Goal: Find specific page/section: Find specific page/section

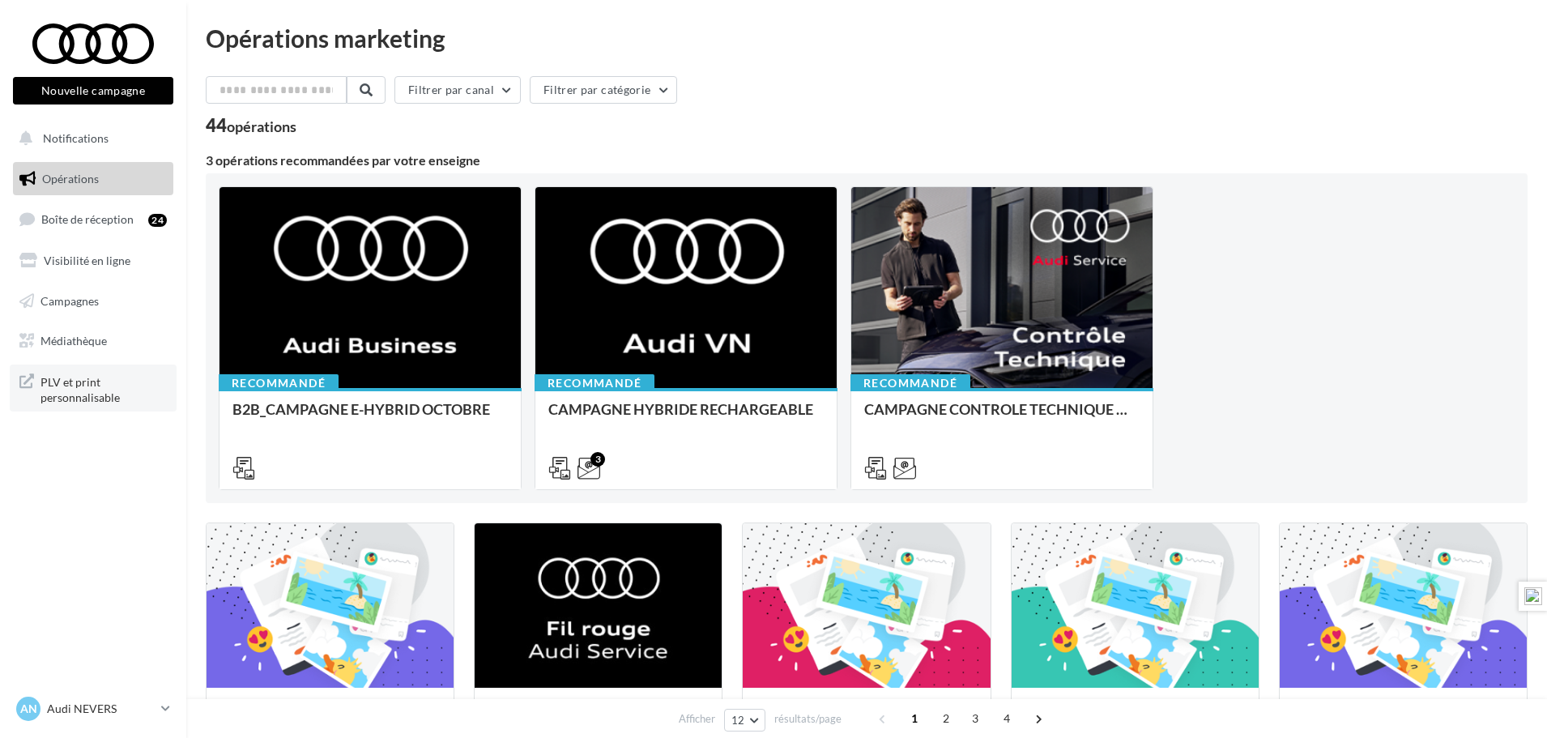
drag, startPoint x: 91, startPoint y: 339, endPoint x: 145, endPoint y: 365, distance: 59.8
click at [91, 339] on span "Médiathèque" at bounding box center [74, 341] width 66 height 14
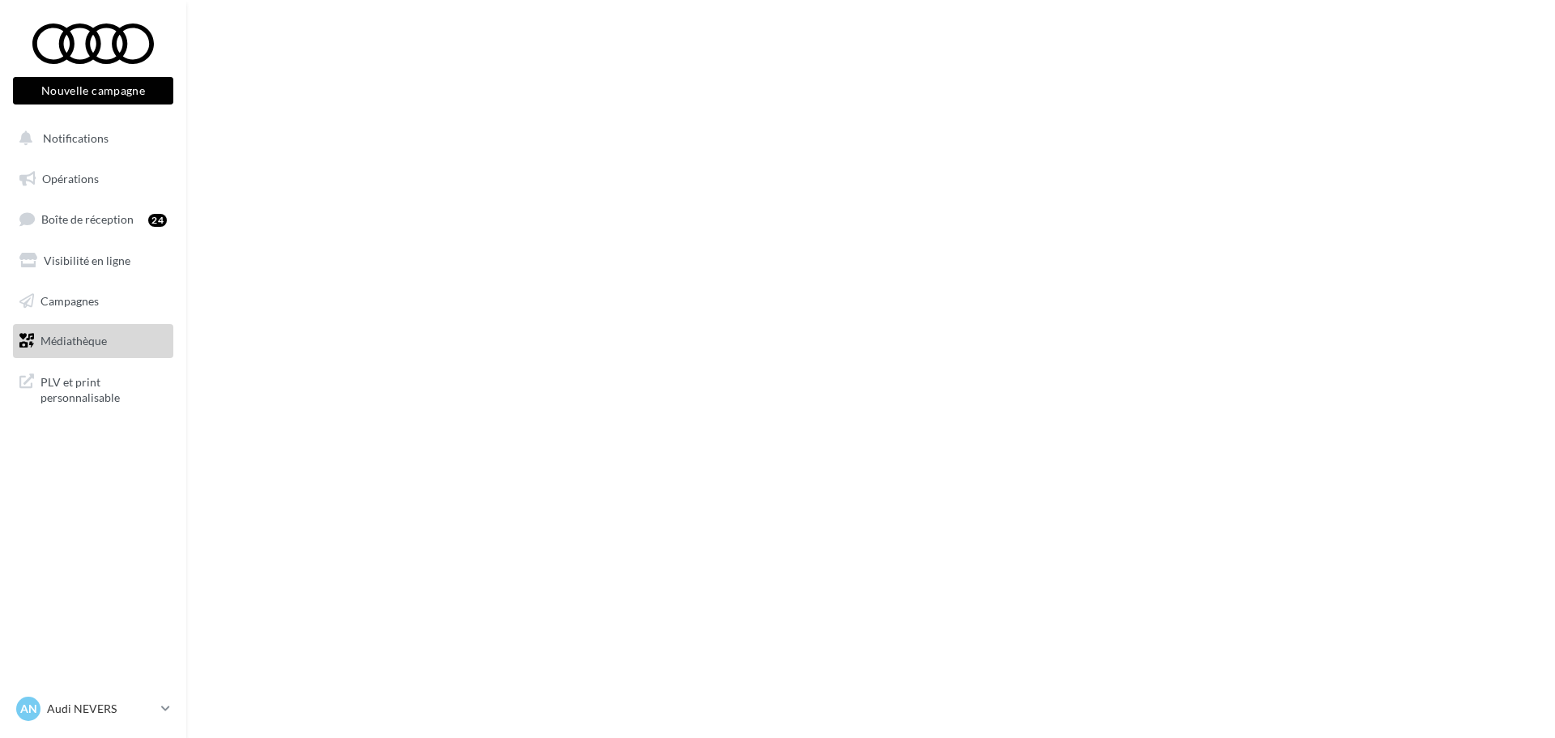
click at [71, 390] on span "PLV et print personnalisable" at bounding box center [104, 388] width 126 height 35
